Goal: Information Seeking & Learning: Find specific fact

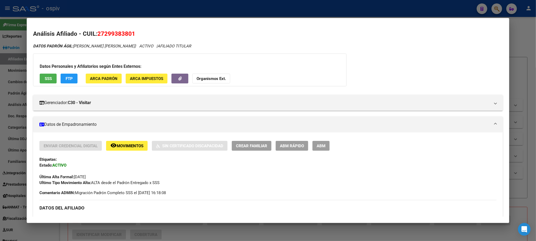
scroll to position [432, 0]
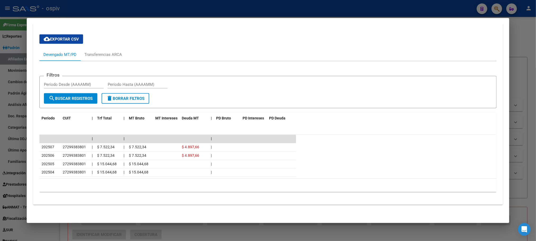
click at [118, 9] on div at bounding box center [268, 120] width 536 height 241
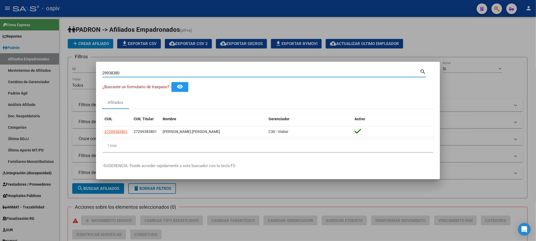
drag, startPoint x: 123, startPoint y: 73, endPoint x: 92, endPoint y: 72, distance: 30.5
click at [92, 72] on div "29938380 Buscar (apellido, dni, cuil, nro traspaso, cuit, obra social) search ¿…" at bounding box center [268, 120] width 536 height 241
paste input "3044154"
type input "30441540"
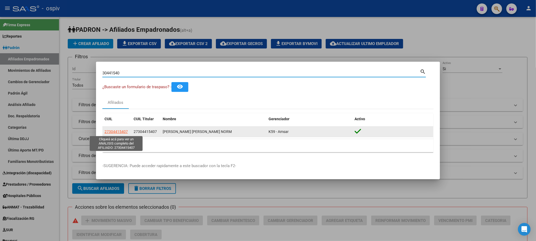
click at [122, 131] on span "27304415407" at bounding box center [116, 131] width 23 height 4
type textarea "27304415407"
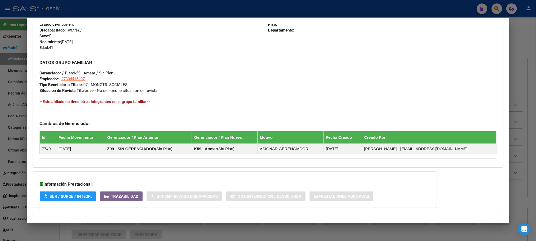
scroll to position [244, 0]
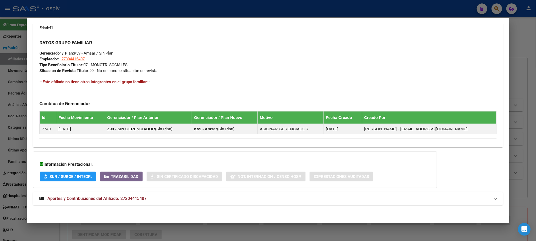
click at [130, 198] on span "Aportes y Contribuciones del Afiliado: 27304415407" at bounding box center [96, 198] width 99 height 5
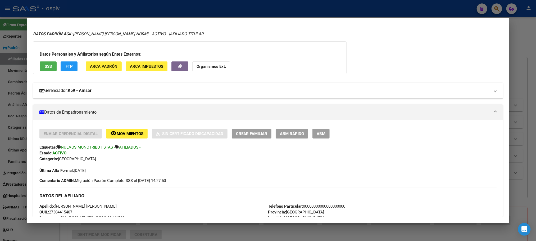
scroll to position [0, 0]
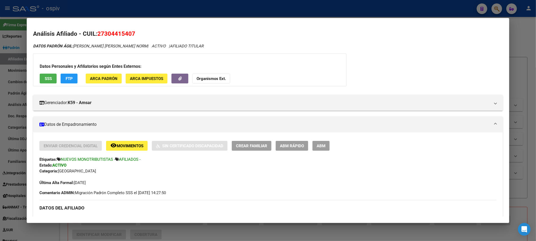
click at [105, 33] on span "27304415407" at bounding box center [116, 33] width 38 height 7
click at [46, 76] on span "SSS" at bounding box center [48, 78] width 7 height 5
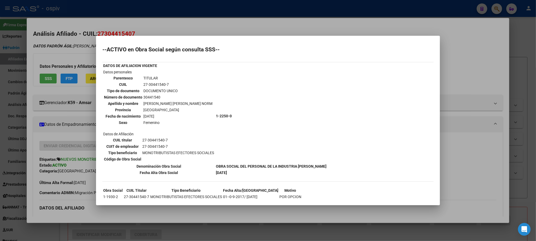
scroll to position [9, 0]
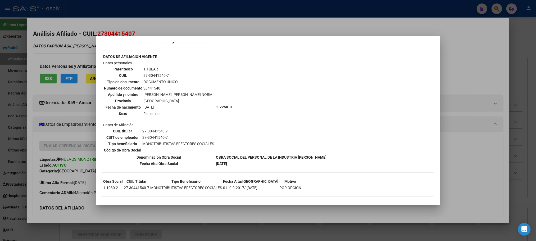
click at [156, 74] on td "27-30441540-7" at bounding box center [178, 76] width 70 height 6
copy tbody "27-30441540-7"
